Goal: Check status: Check status

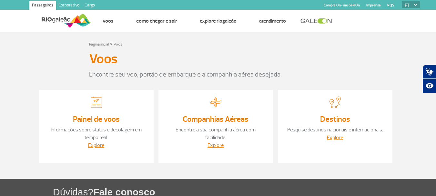
click at [93, 118] on link "Painel de voos" at bounding box center [96, 119] width 47 height 10
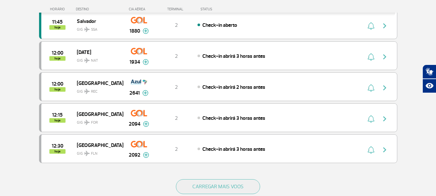
scroll to position [581, 0]
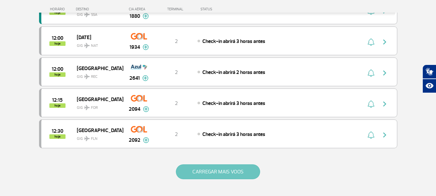
click at [232, 170] on button "CARREGAR MAIS VOOS" at bounding box center [218, 171] width 84 height 15
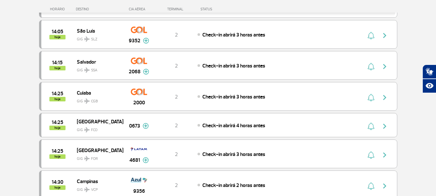
scroll to position [1000, 0]
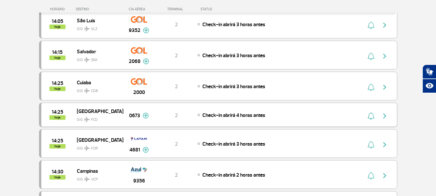
click at [147, 114] on img at bounding box center [146, 116] width 6 height 6
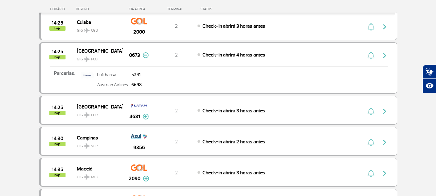
scroll to position [1000, 0]
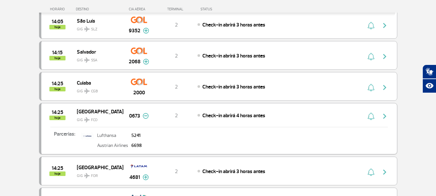
click at [101, 136] on p "Lufthansa" at bounding box center [112, 135] width 31 height 5
click at [115, 145] on p "Austrian Airlines" at bounding box center [112, 145] width 31 height 5
click at [91, 120] on span "FCO" at bounding box center [94, 120] width 6 height 6
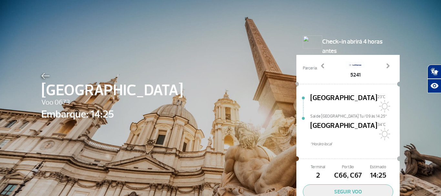
scroll to position [30, 0]
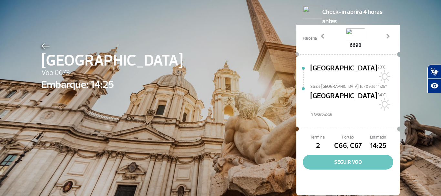
click at [341, 155] on button "SEGUIR VOO" at bounding box center [348, 162] width 90 height 15
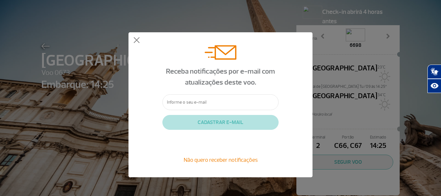
click at [216, 101] on input "text" at bounding box center [220, 102] width 116 height 16
type input "marciapelotas@gmail.com"
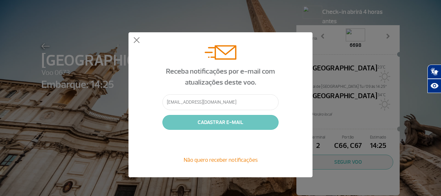
click at [227, 123] on button "CADASTRAR E-MAIL" at bounding box center [220, 122] width 116 height 15
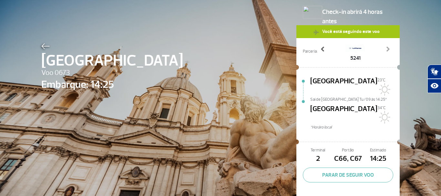
click at [322, 48] on span at bounding box center [323, 49] width 6 height 6
click at [385, 51] on span at bounding box center [387, 49] width 6 height 6
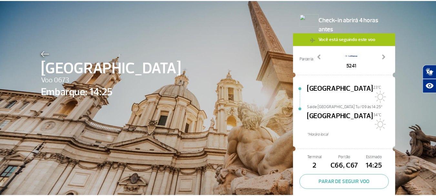
scroll to position [0, 0]
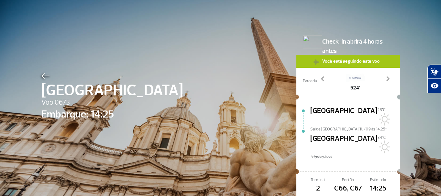
click at [41, 74] on img at bounding box center [45, 76] width 8 height 6
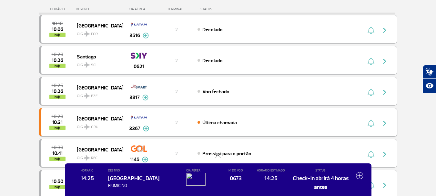
scroll to position [129, 0]
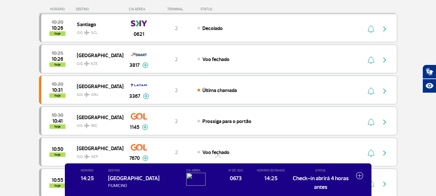
click at [197, 175] on img at bounding box center [195, 179] width 19 height 13
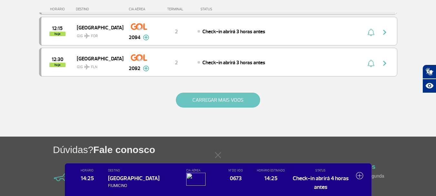
scroll to position [645, 0]
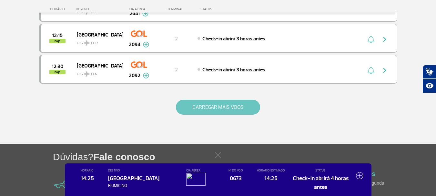
click at [230, 107] on button "CARREGAR MAIS VOOS" at bounding box center [218, 107] width 84 height 15
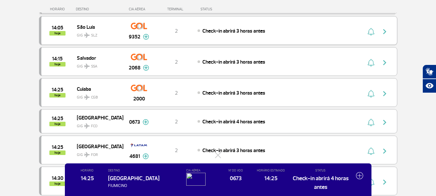
scroll to position [1000, 0]
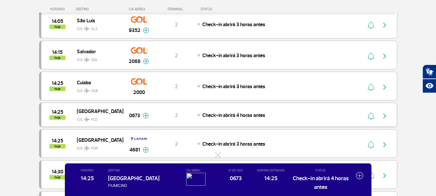
click at [91, 118] on span "FCO" at bounding box center [94, 120] width 6 height 6
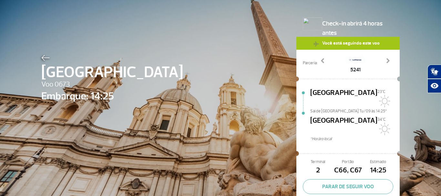
scroll to position [32, 0]
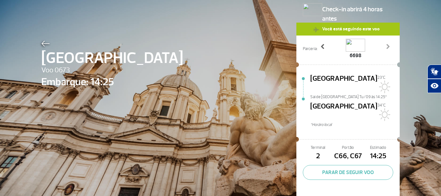
click at [320, 47] on span at bounding box center [323, 46] width 6 height 6
click at [385, 47] on span at bounding box center [387, 46] width 6 height 6
click at [347, 45] on img at bounding box center [355, 45] width 19 height 13
click at [320, 48] on span at bounding box center [323, 46] width 6 height 6
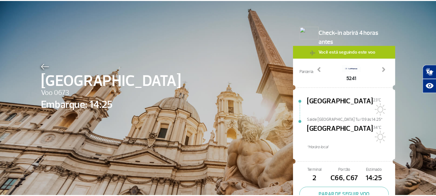
scroll to position [0, 0]
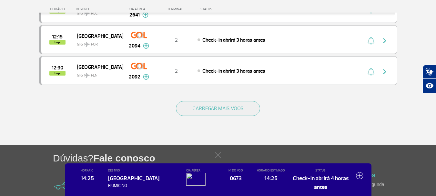
scroll to position [645, 0]
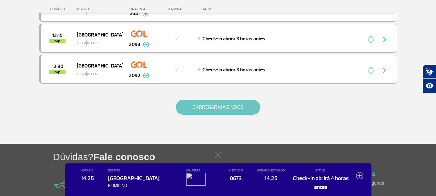
click at [225, 108] on button "CARREGAR MAIS VOOS" at bounding box center [218, 107] width 84 height 15
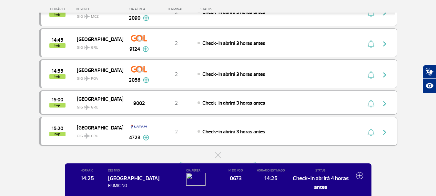
scroll to position [1259, 0]
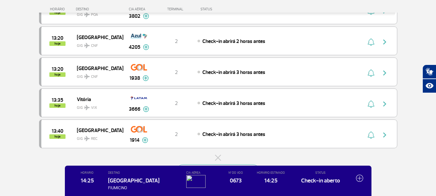
scroll to position [645, 0]
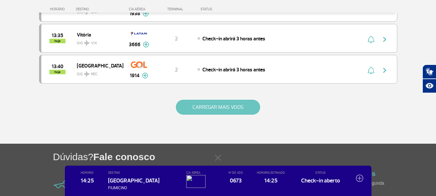
click at [217, 103] on button "CARREGAR MAIS VOOS" at bounding box center [218, 107] width 84 height 15
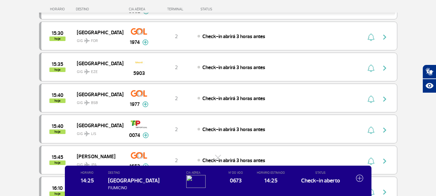
scroll to position [1215, 0]
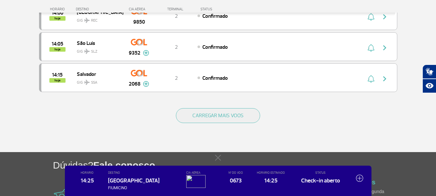
scroll to position [645, 0]
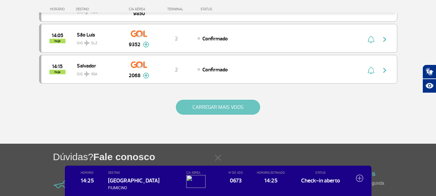
click at [225, 107] on button "CARREGAR MAIS VOOS" at bounding box center [218, 107] width 84 height 15
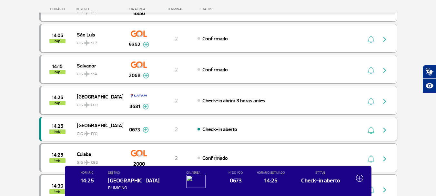
click at [384, 131] on img "button" at bounding box center [385, 130] width 8 height 8
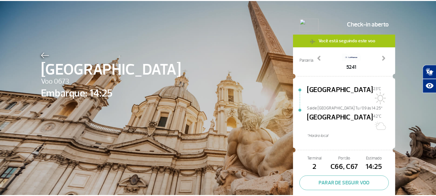
scroll to position [32, 0]
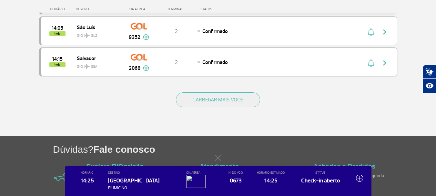
scroll to position [645, 0]
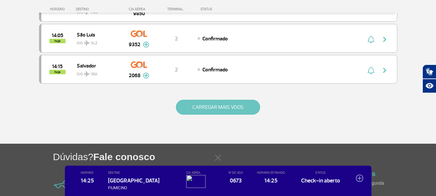
click at [229, 106] on button "CARREGAR MAIS VOOS" at bounding box center [218, 107] width 84 height 15
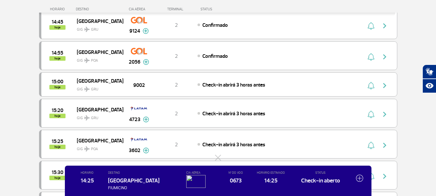
scroll to position [839, 0]
